Goal: Information Seeking & Learning: Learn about a topic

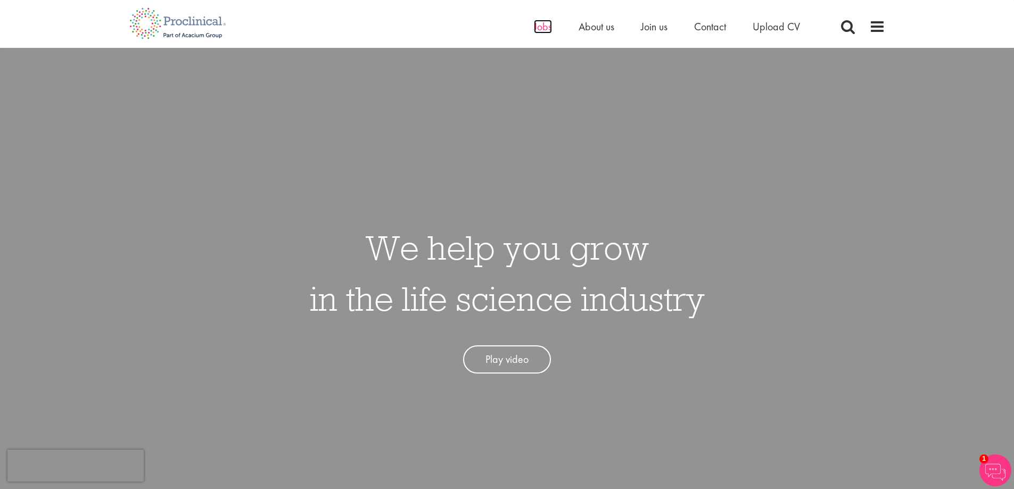
click at [539, 28] on span "Jobs" at bounding box center [543, 27] width 18 height 14
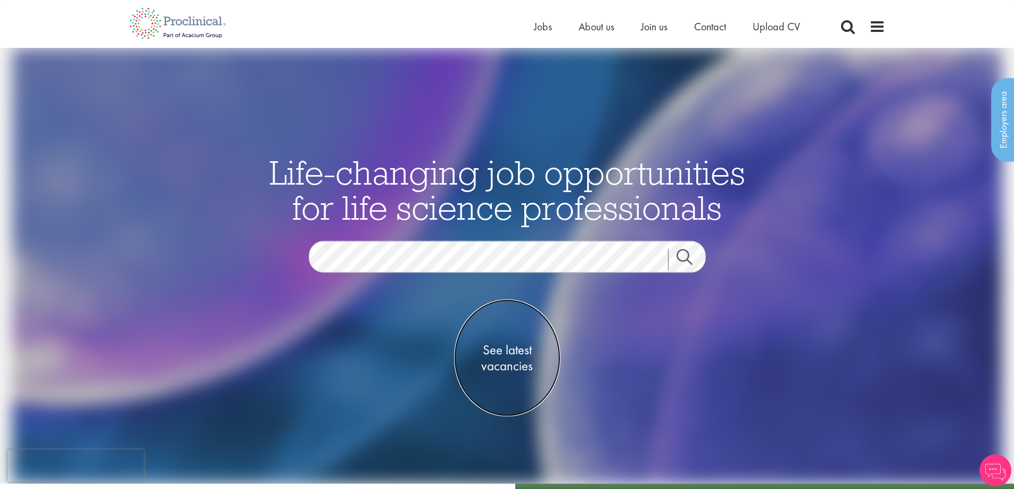
click at [504, 356] on span "See latest vacancies" at bounding box center [507, 358] width 106 height 32
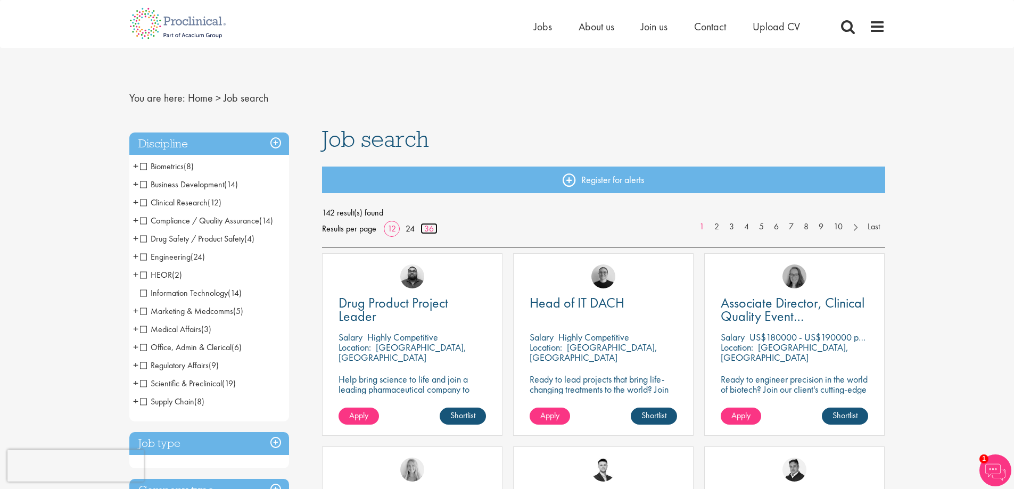
click at [432, 226] on link "36" at bounding box center [429, 228] width 17 height 11
click at [137, 168] on span "+" at bounding box center [135, 166] width 5 height 16
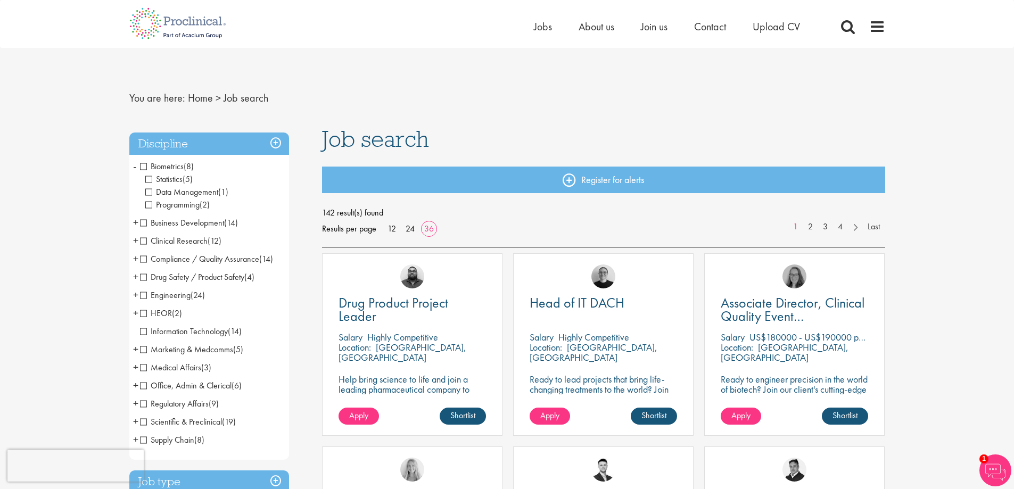
click at [132, 168] on li "Biometrics (8) - + Statistics (5) Data Management (1) Programming (2)" at bounding box center [209, 186] width 160 height 56
click at [133, 164] on span "-" at bounding box center [134, 166] width 3 height 16
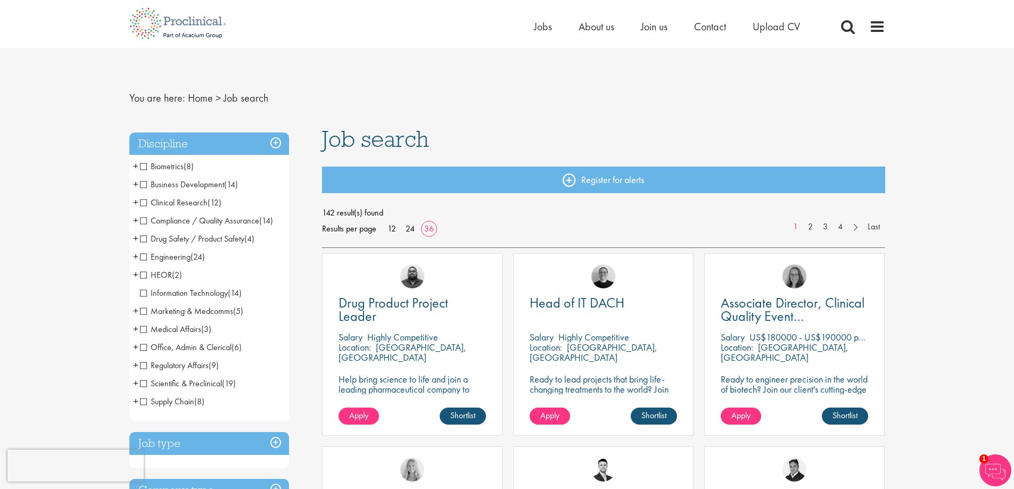
click at [135, 184] on span "+" at bounding box center [135, 184] width 5 height 16
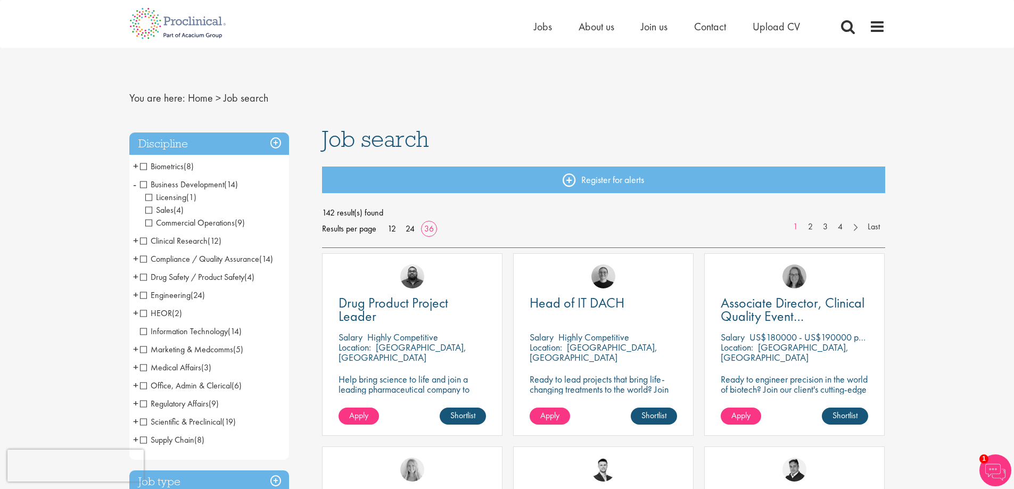
click at [135, 184] on span "-" at bounding box center [134, 184] width 3 height 16
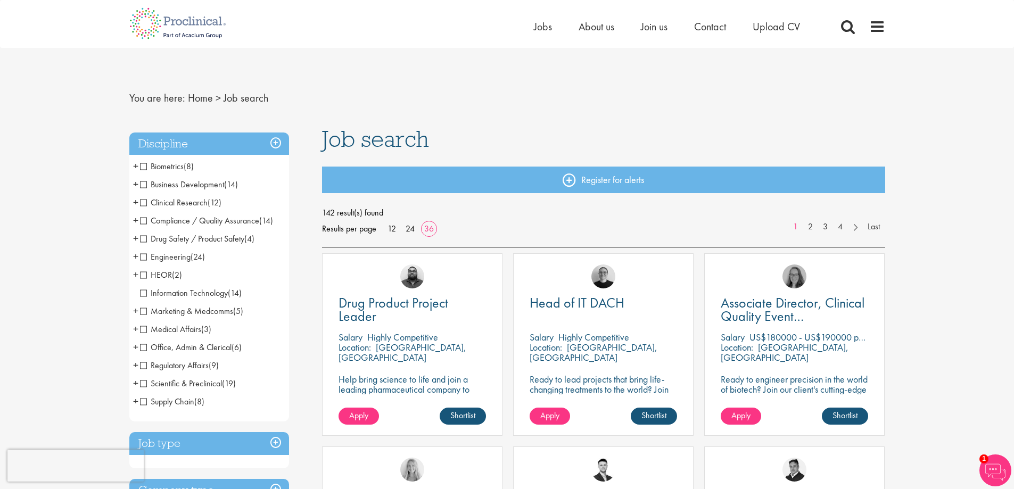
click at [137, 202] on span "+" at bounding box center [135, 202] width 5 height 16
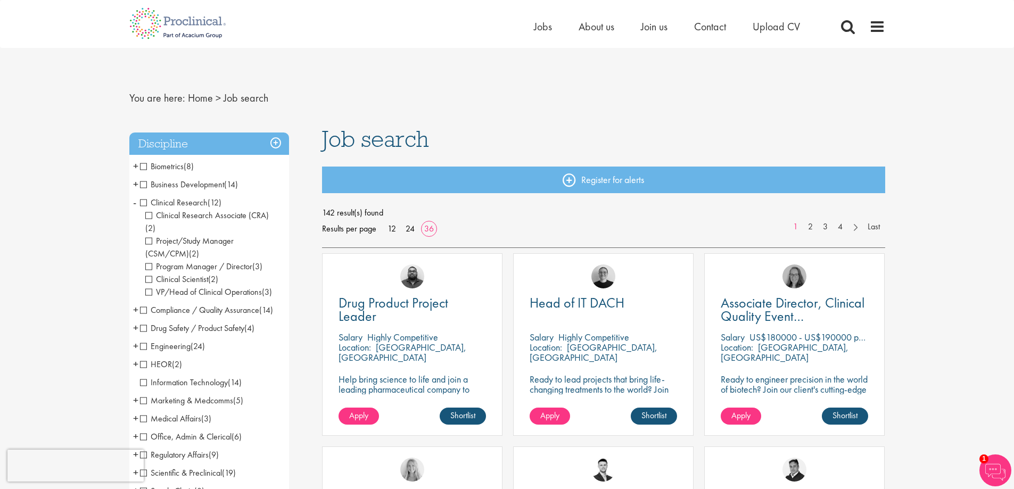
click at [137, 202] on li "Clinical Research (12) - + Clinical Research Associate (CRA) (2) Project/Study …" at bounding box center [209, 248] width 160 height 108
click at [133, 204] on span "-" at bounding box center [134, 202] width 3 height 16
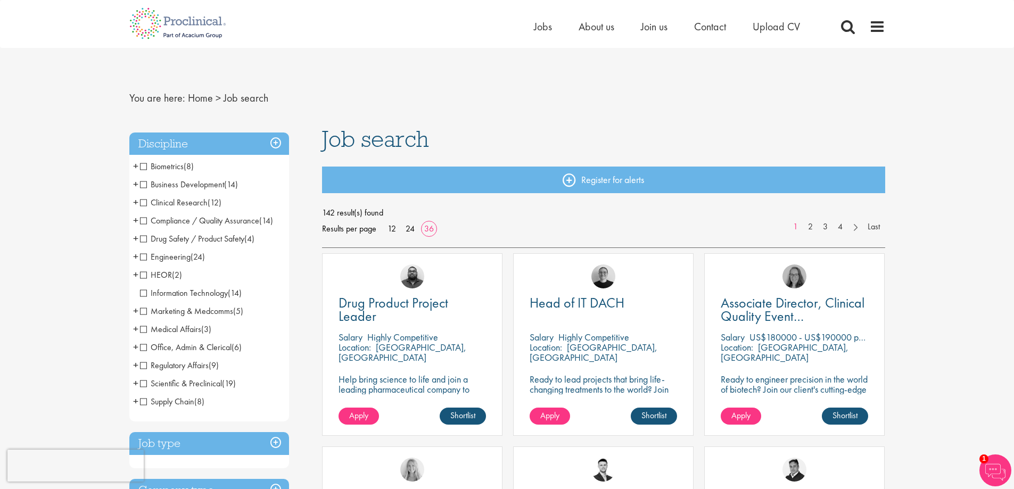
click at [134, 221] on span "+" at bounding box center [135, 220] width 5 height 16
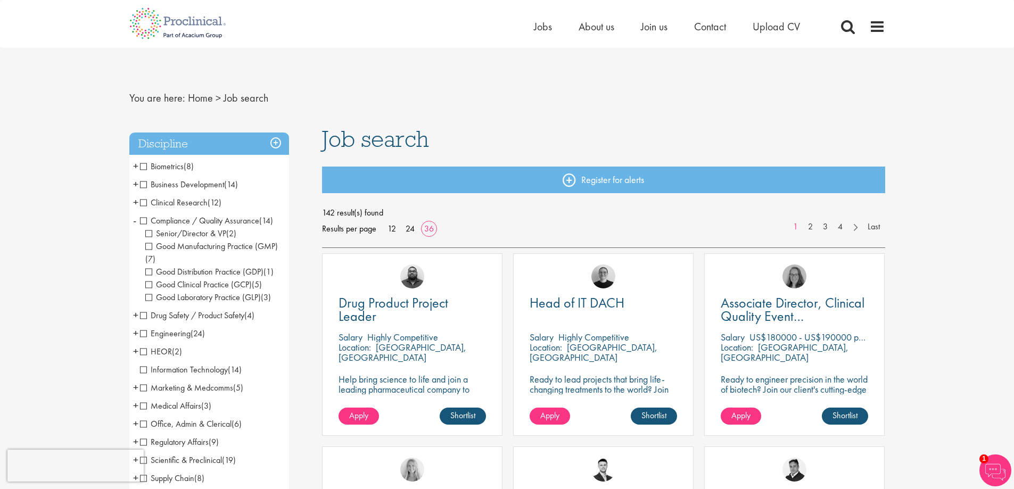
click at [134, 221] on span "-" at bounding box center [134, 220] width 3 height 16
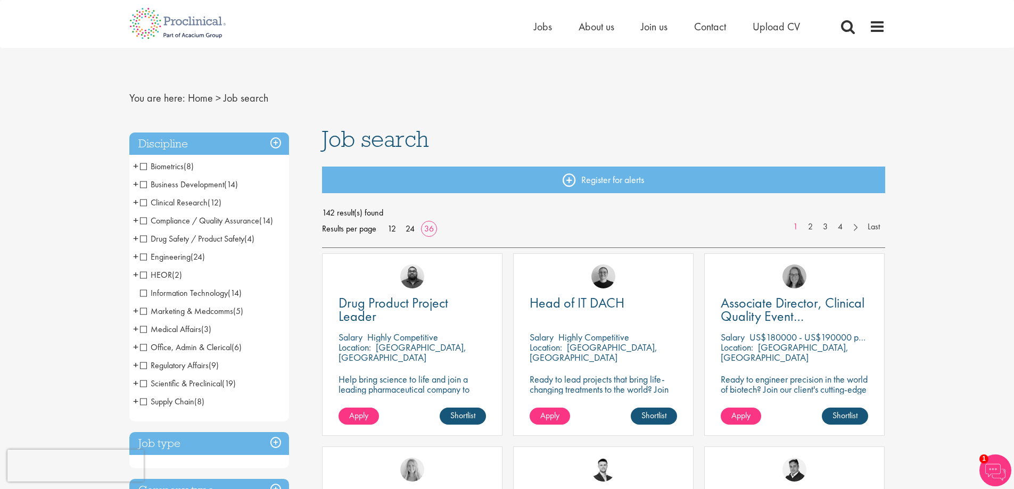
click at [134, 275] on span "+" at bounding box center [135, 275] width 5 height 16
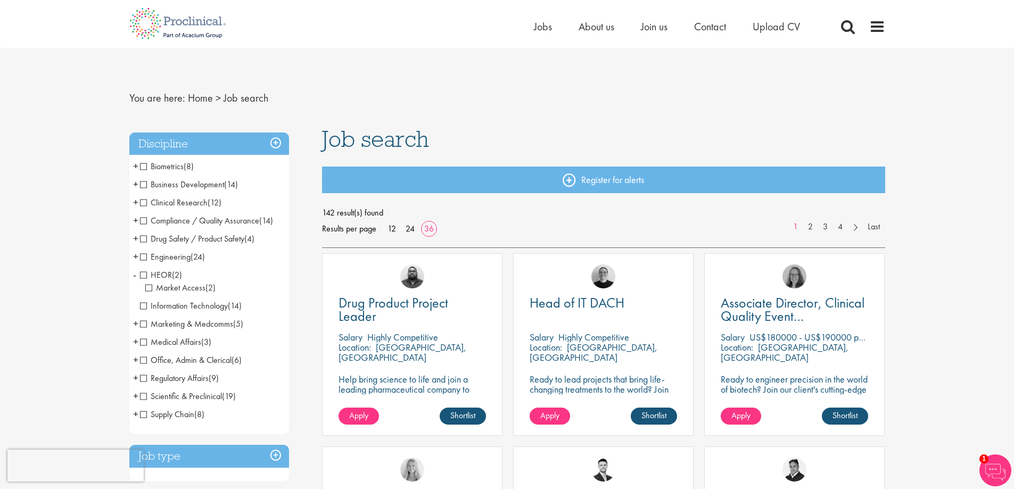
click at [134, 275] on span "-" at bounding box center [134, 275] width 3 height 16
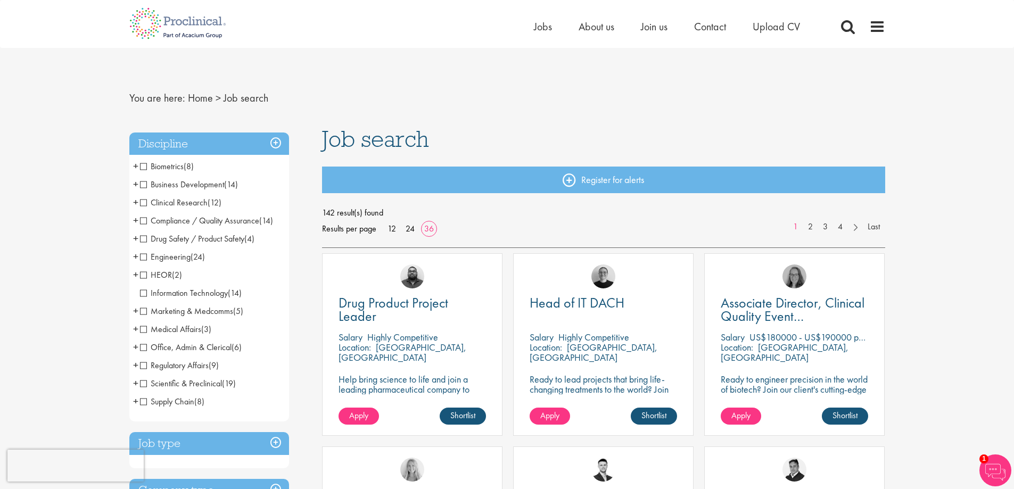
click at [134, 310] on span "+" at bounding box center [135, 311] width 5 height 16
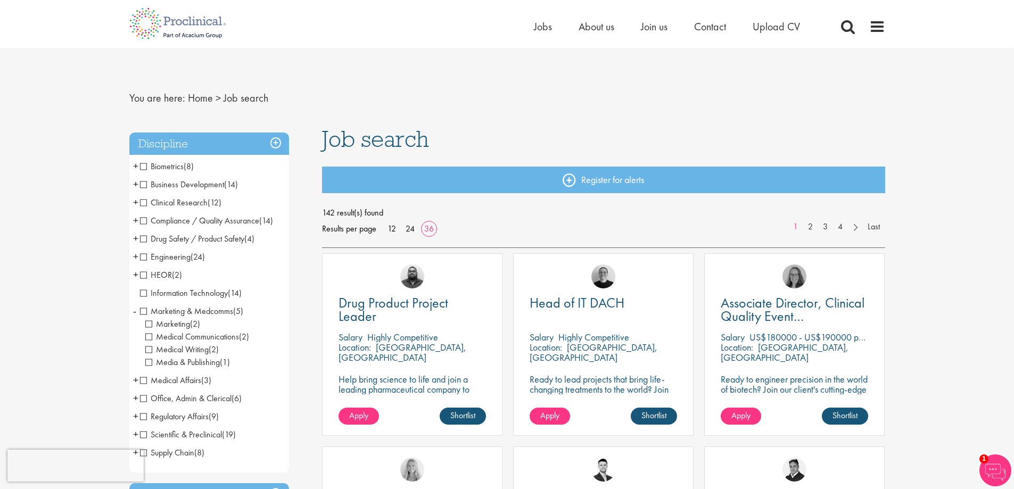
click at [134, 310] on span "-" at bounding box center [134, 311] width 3 height 16
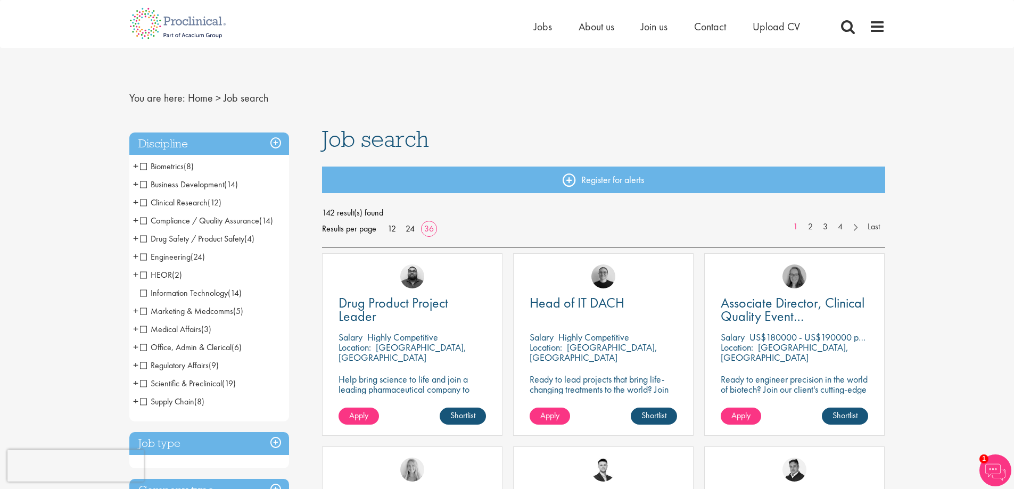
click at [136, 328] on span "+" at bounding box center [135, 329] width 5 height 16
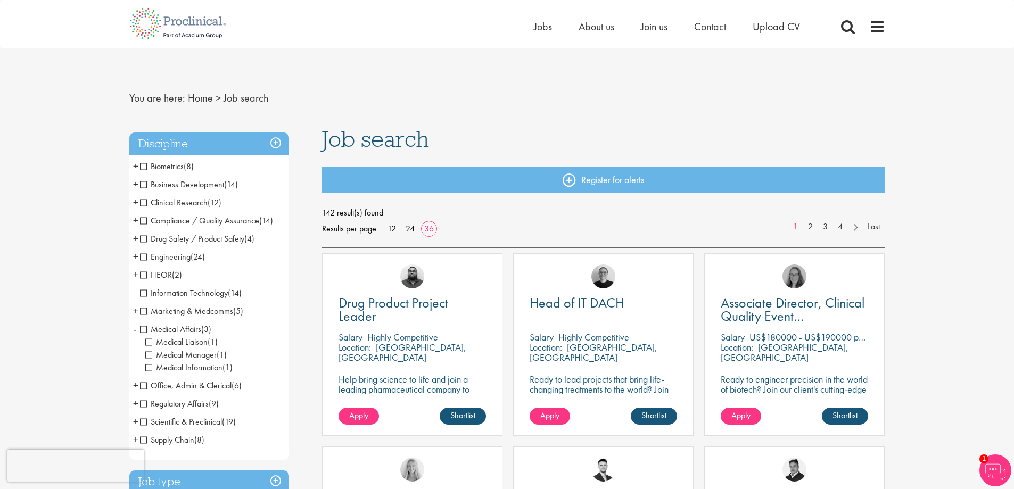
click at [136, 328] on span "-" at bounding box center [134, 329] width 3 height 16
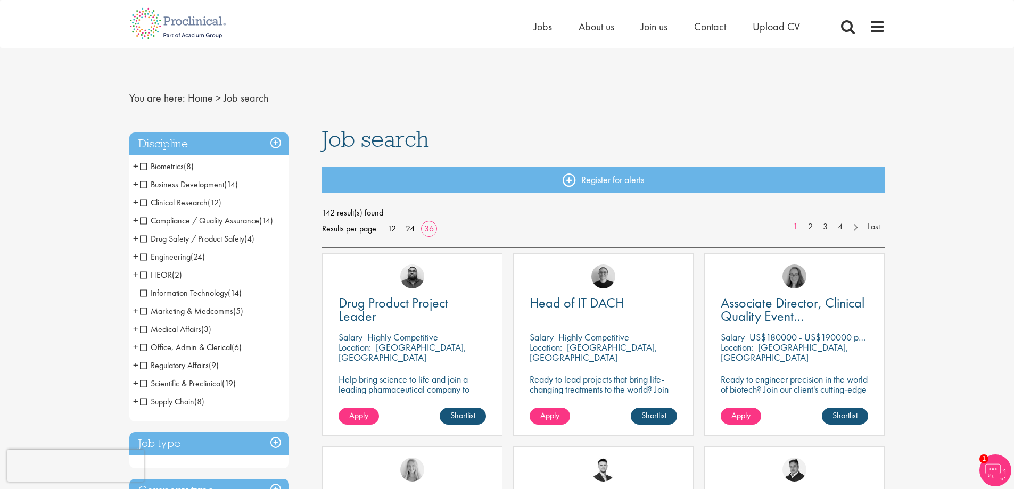
click at [132, 348] on li "Office, Admin & Clerical (6) - + Administrative (1) Analyst (1) Human Resources…" at bounding box center [209, 348] width 160 height 18
click at [135, 347] on span "+" at bounding box center [135, 347] width 5 height 16
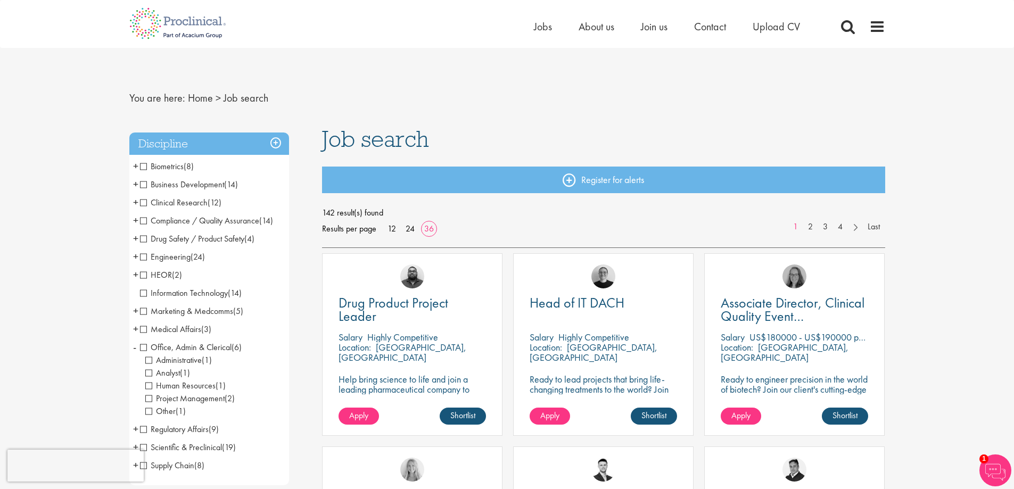
click at [135, 347] on span "-" at bounding box center [134, 347] width 3 height 16
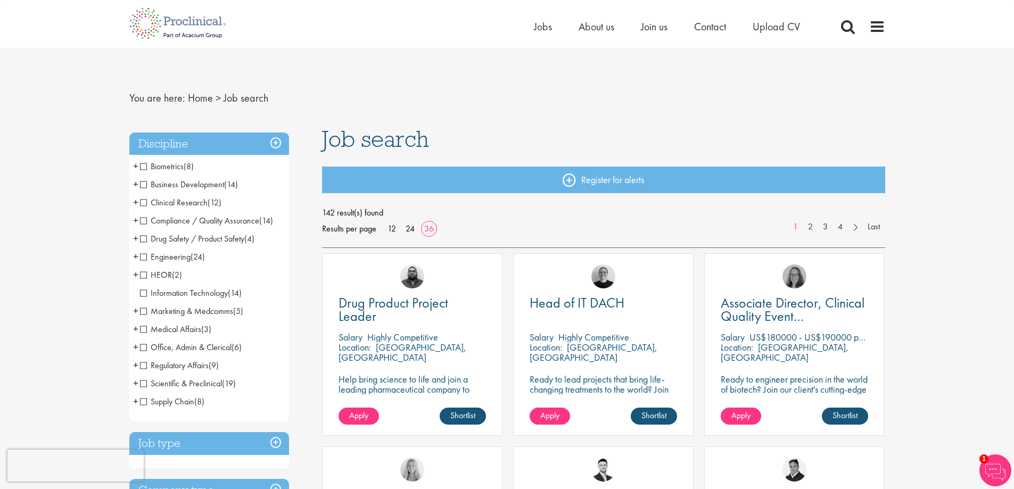
click at [135, 368] on span "+" at bounding box center [135, 365] width 5 height 16
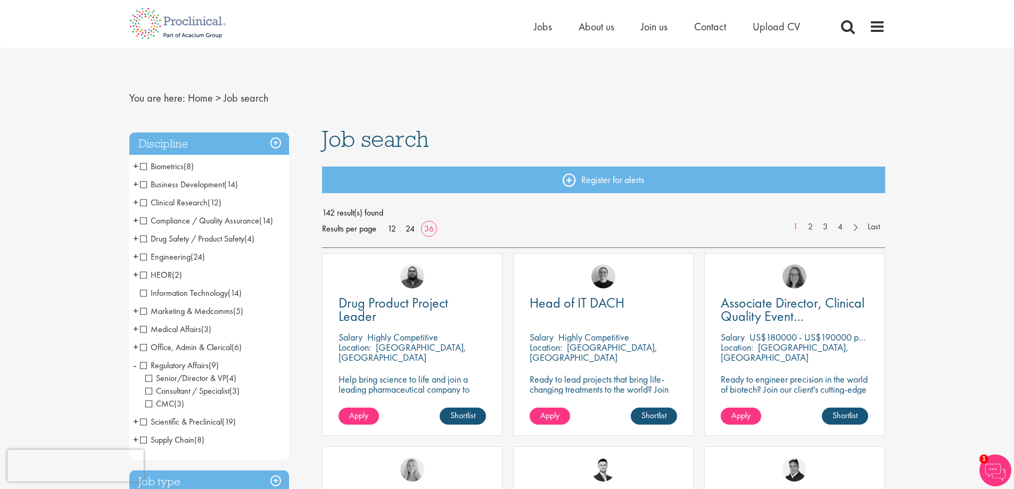
click at [135, 368] on span "-" at bounding box center [134, 365] width 3 height 16
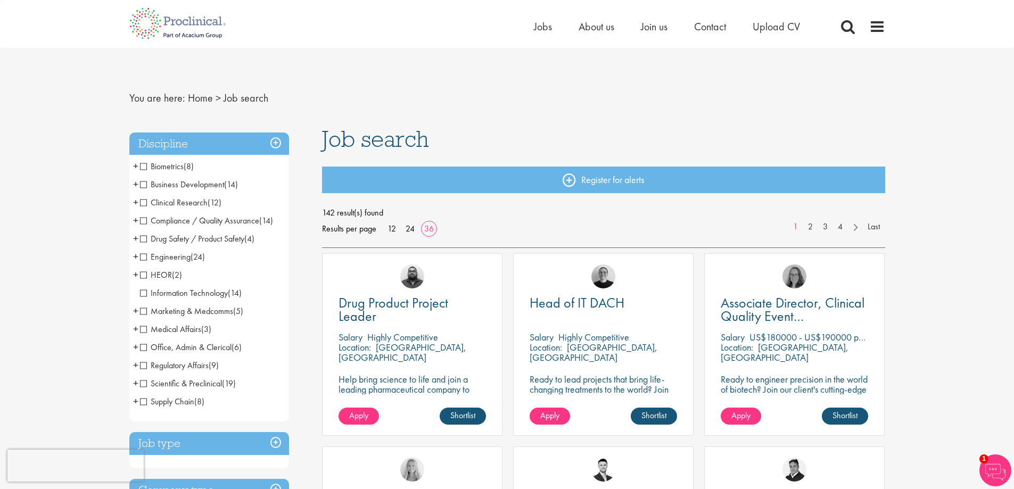
click at [134, 381] on span "+" at bounding box center [135, 383] width 5 height 16
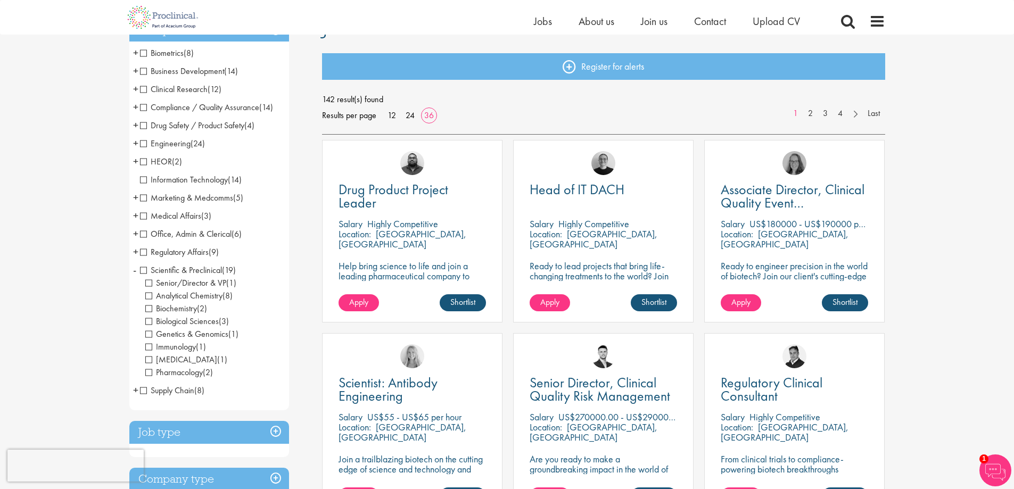
scroll to position [106, 0]
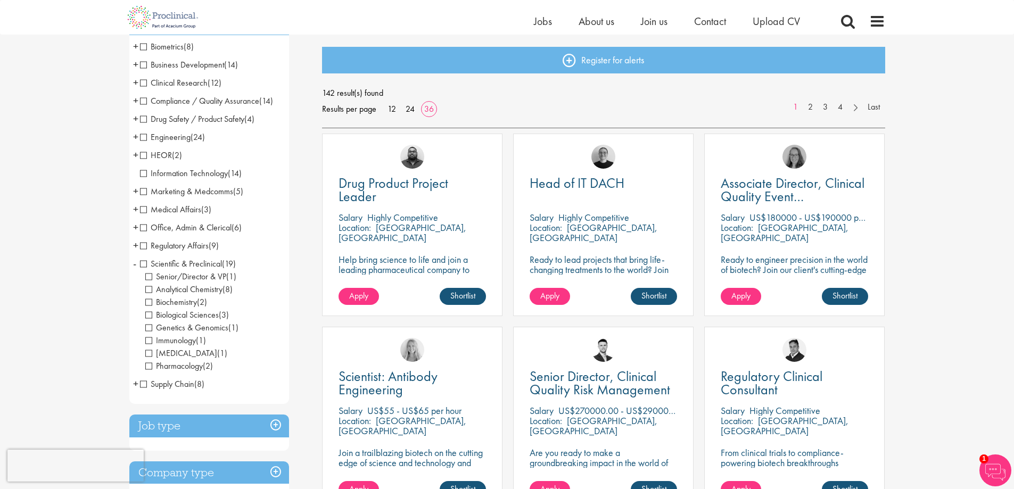
click at [138, 264] on li "Scientific & Preclinical (19) - + Senior/Director & VP (1) Analytical Chemistry…" at bounding box center [209, 315] width 160 height 120
click at [134, 264] on span "-" at bounding box center [134, 264] width 3 height 16
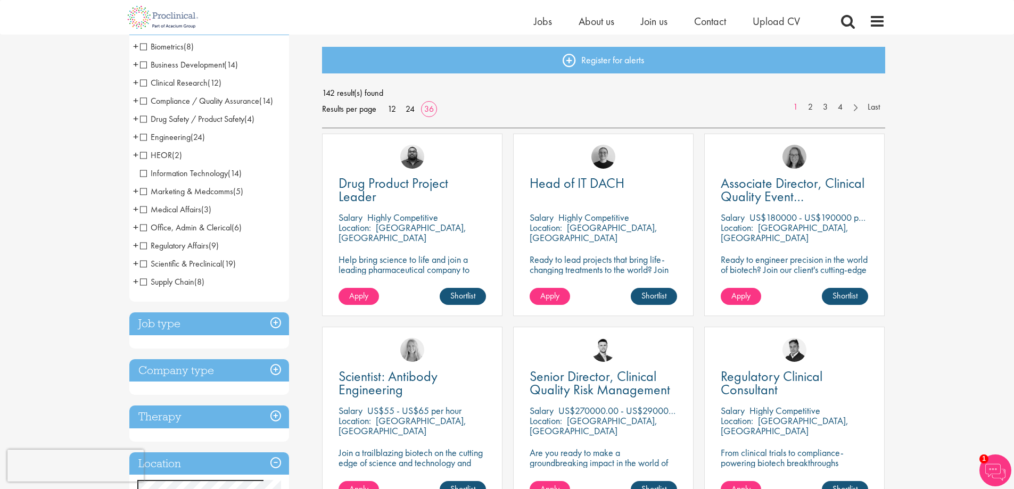
click at [133, 283] on span "+" at bounding box center [135, 282] width 5 height 16
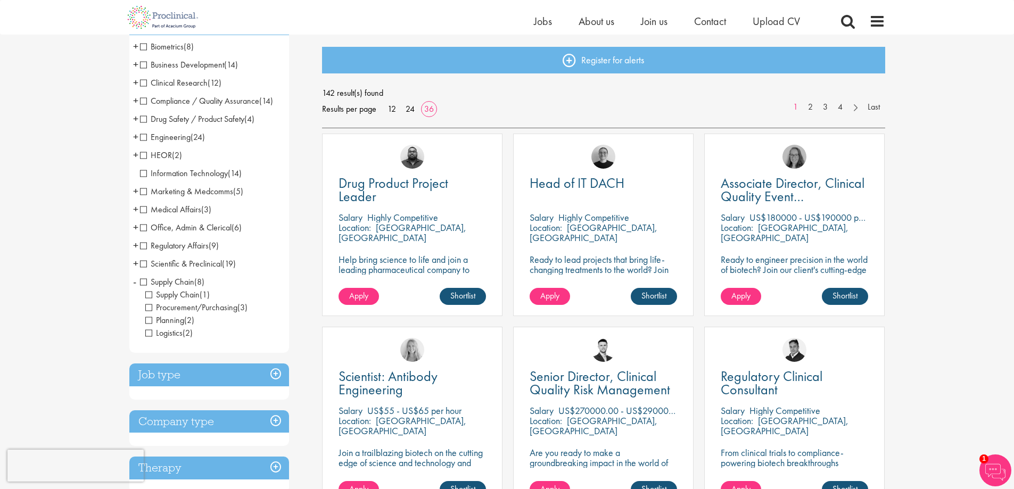
click at [133, 283] on span "-" at bounding box center [134, 282] width 3 height 16
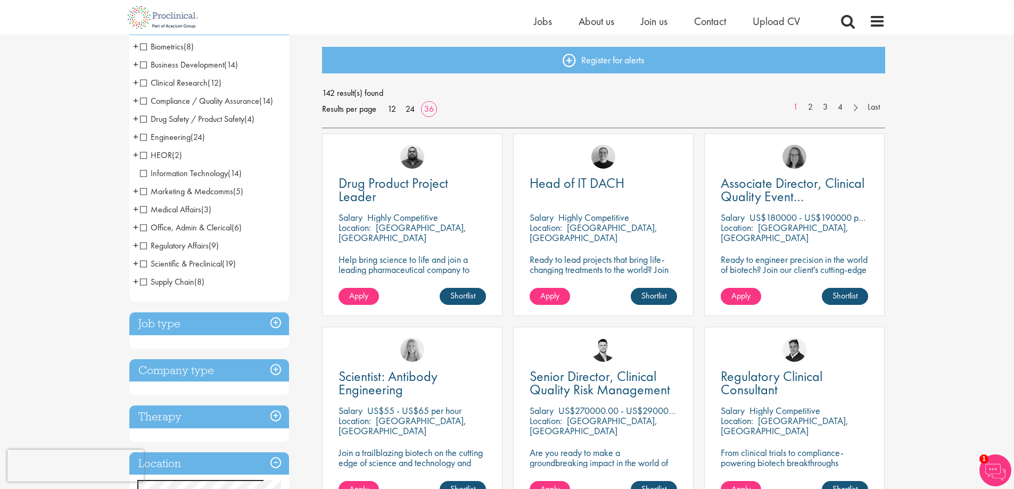
click at [281, 322] on h3 "Job type" at bounding box center [209, 323] width 160 height 23
